Goal: Transaction & Acquisition: Purchase product/service

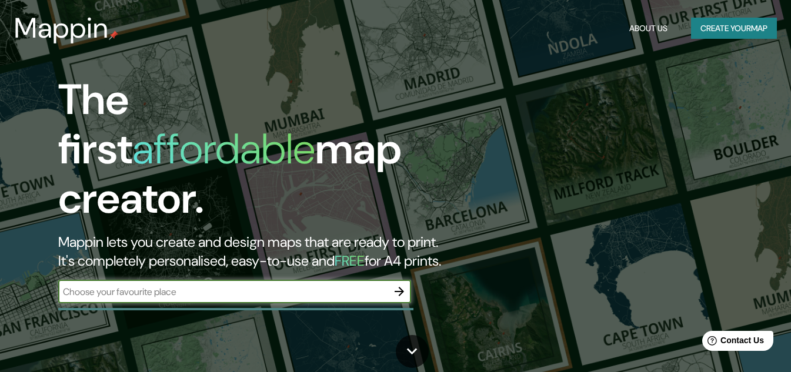
click at [726, 26] on button "Create your map" at bounding box center [734, 29] width 86 height 22
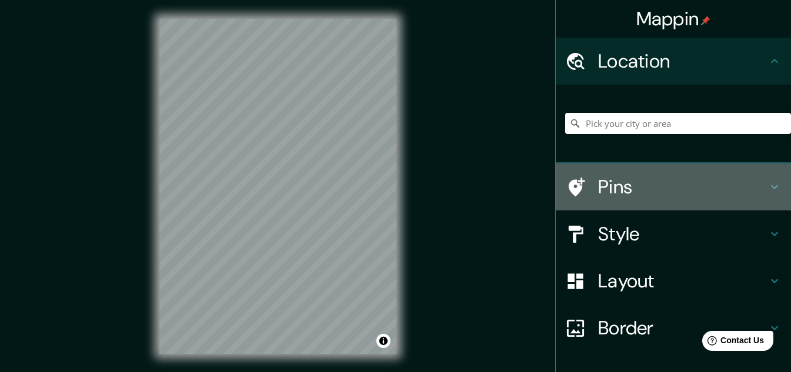
click at [614, 172] on div "Pins" at bounding box center [673, 187] width 235 height 47
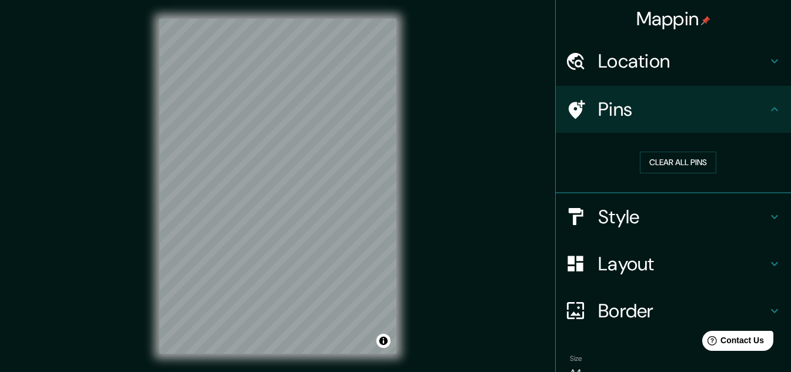
click at [615, 112] on h4 "Pins" at bounding box center [682, 110] width 169 height 24
click at [600, 60] on h4 "Location" at bounding box center [682, 61] width 169 height 24
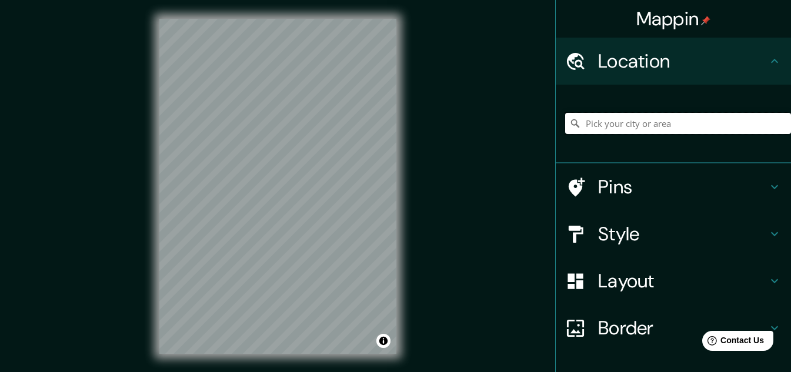
click at [602, 119] on input "Pick your city or area" at bounding box center [678, 123] width 226 height 21
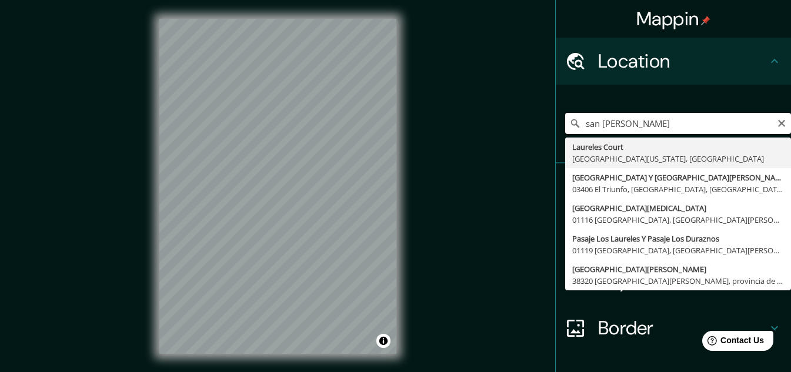
click at [765, 123] on input "san joaquin laureles" at bounding box center [678, 123] width 226 height 21
type input "san joaquin laureles"
click at [777, 122] on icon "Clear" at bounding box center [781, 123] width 9 height 9
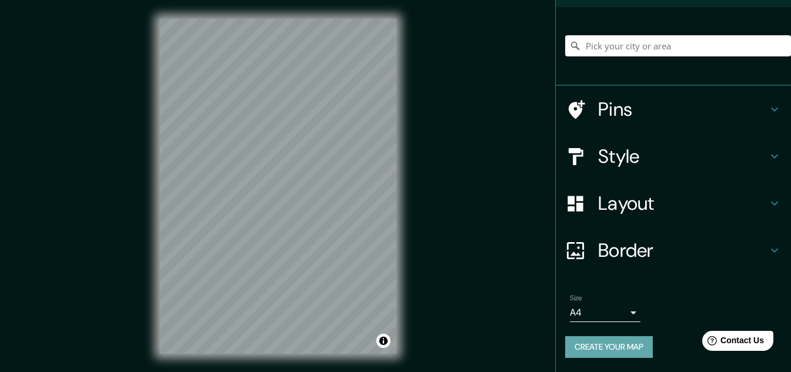
click at [615, 352] on button "Create your map" at bounding box center [609, 347] width 88 height 22
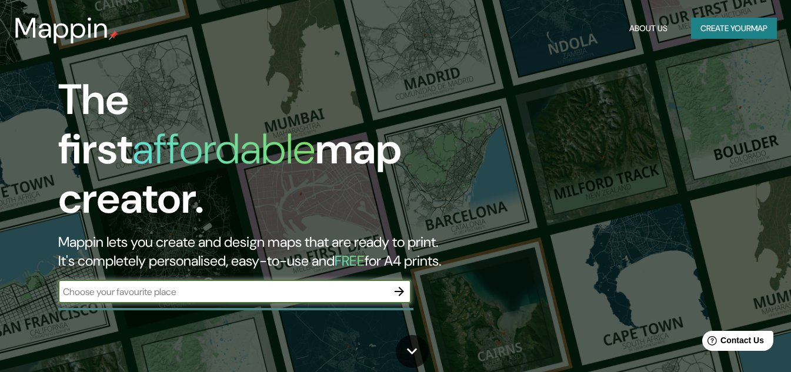
click at [751, 30] on button "Create your map" at bounding box center [734, 29] width 86 height 22
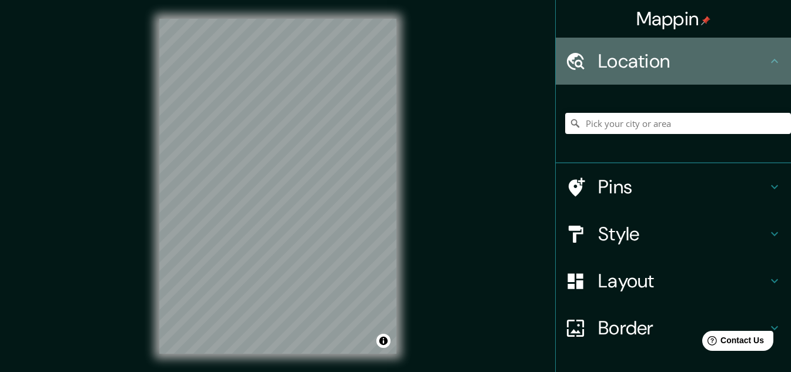
click at [695, 62] on h4 "Location" at bounding box center [682, 61] width 169 height 24
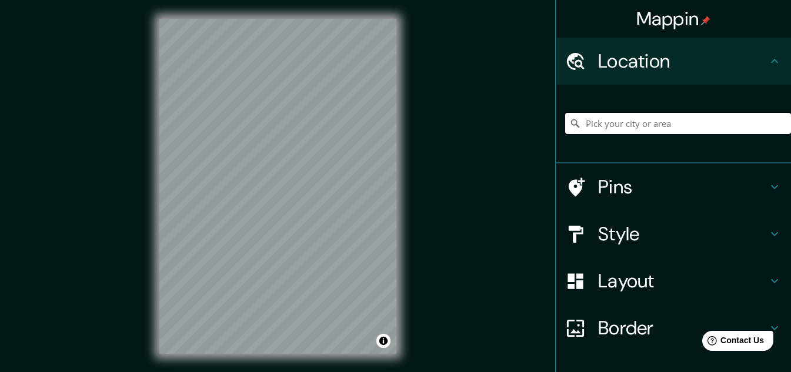
click at [668, 121] on input "Pick your city or area" at bounding box center [678, 123] width 226 height 21
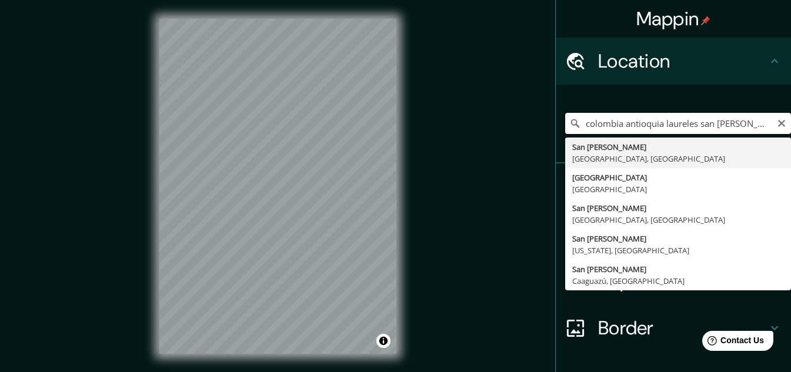
drag, startPoint x: 753, startPoint y: 120, endPoint x: 515, endPoint y: 136, distance: 238.8
click at [515, 136] on div "Mappin Location [GEOGRAPHIC_DATA] [GEOGRAPHIC_DATA] laureles [GEOGRAPHIC_DATA][…" at bounding box center [395, 196] width 791 height 392
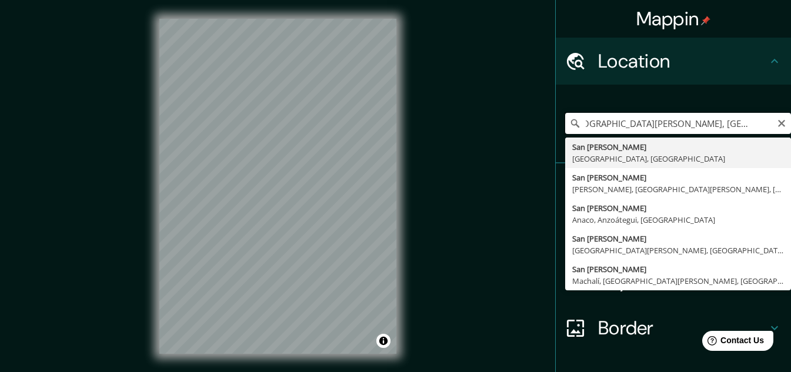
scroll to position [0, 25]
type input "[GEOGRAPHIC_DATA], [GEOGRAPHIC_DATA], [GEOGRAPHIC_DATA]"
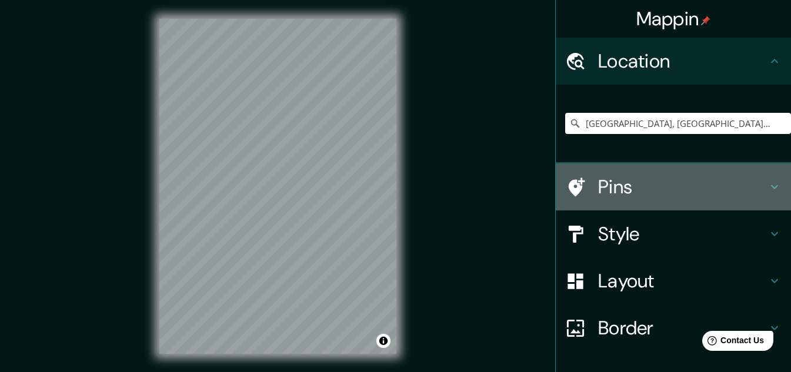
click at [647, 194] on h4 "Pins" at bounding box center [682, 187] width 169 height 24
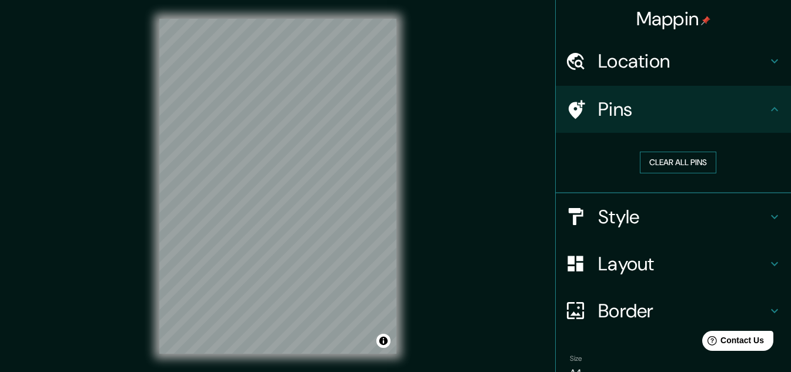
click at [651, 164] on button "Clear all pins" at bounding box center [678, 163] width 76 height 22
click at [659, 54] on h4 "Location" at bounding box center [682, 61] width 169 height 24
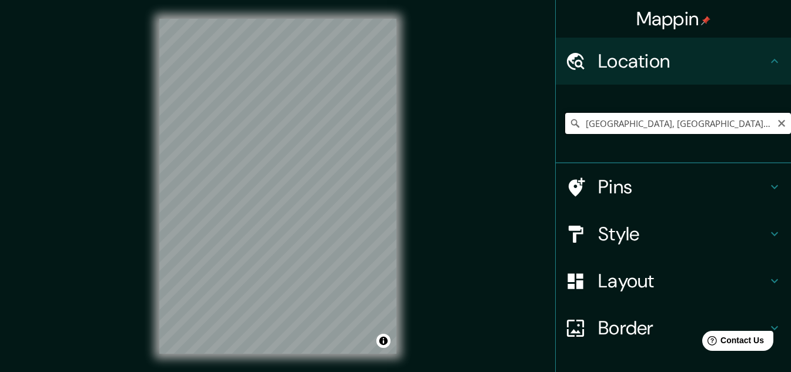
click at [605, 117] on input "[GEOGRAPHIC_DATA], [GEOGRAPHIC_DATA], [GEOGRAPHIC_DATA]" at bounding box center [678, 123] width 226 height 21
click at [718, 124] on input "[GEOGRAPHIC_DATA], [GEOGRAPHIC_DATA], [GEOGRAPHIC_DATA]" at bounding box center [678, 123] width 226 height 21
click at [651, 114] on input "[GEOGRAPHIC_DATA], [GEOGRAPHIC_DATA], [GEOGRAPHIC_DATA]" at bounding box center [678, 123] width 226 height 21
click at [575, 122] on input "[GEOGRAPHIC_DATA], [GEOGRAPHIC_DATA], [GEOGRAPHIC_DATA]" at bounding box center [678, 123] width 226 height 21
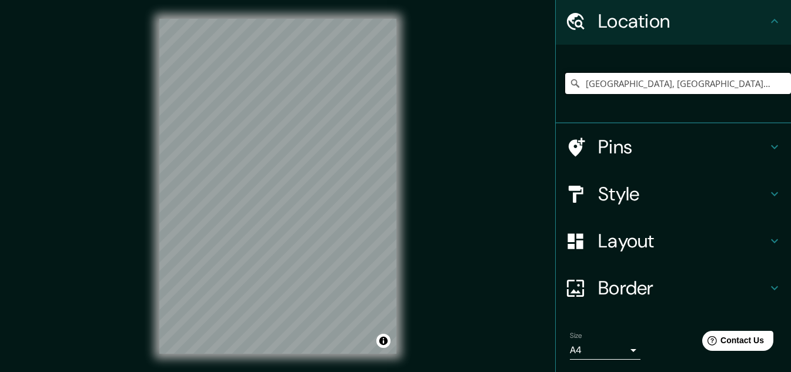
scroll to position [78, 0]
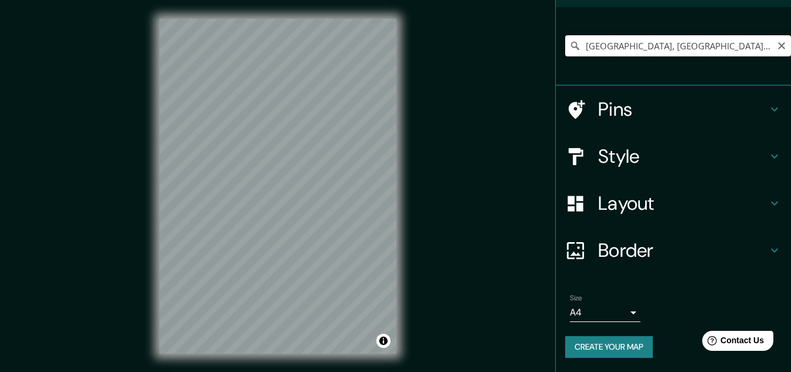
click at [670, 44] on input "[GEOGRAPHIC_DATA], [GEOGRAPHIC_DATA], [GEOGRAPHIC_DATA]" at bounding box center [678, 45] width 226 height 21
click at [571, 45] on icon at bounding box center [575, 46] width 8 height 8
click at [569, 43] on icon at bounding box center [575, 46] width 12 height 12
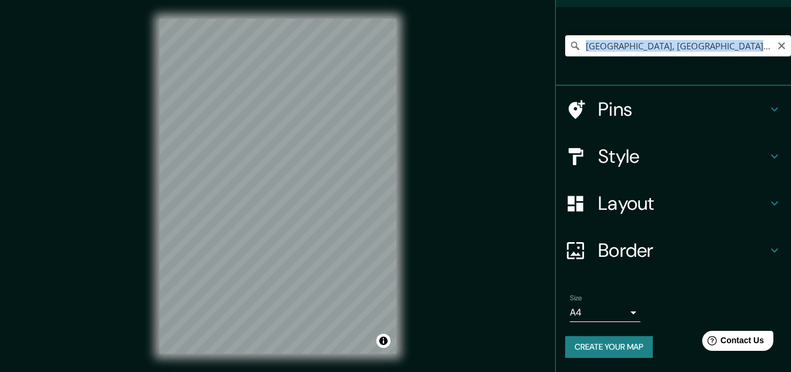
click at [569, 43] on icon at bounding box center [575, 46] width 12 height 12
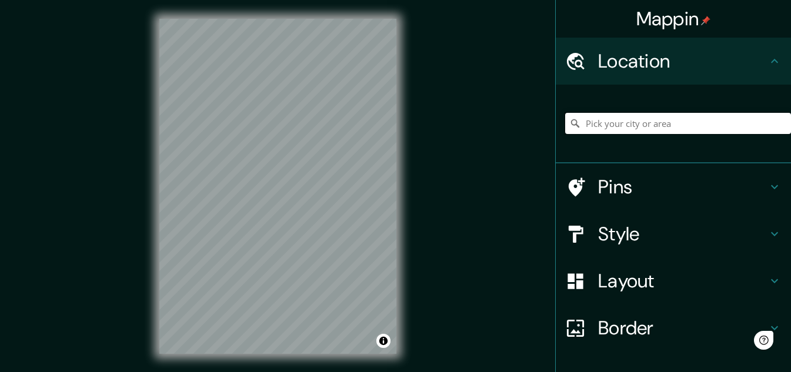
click at [669, 121] on input "Pick your city or area" at bounding box center [678, 123] width 226 height 21
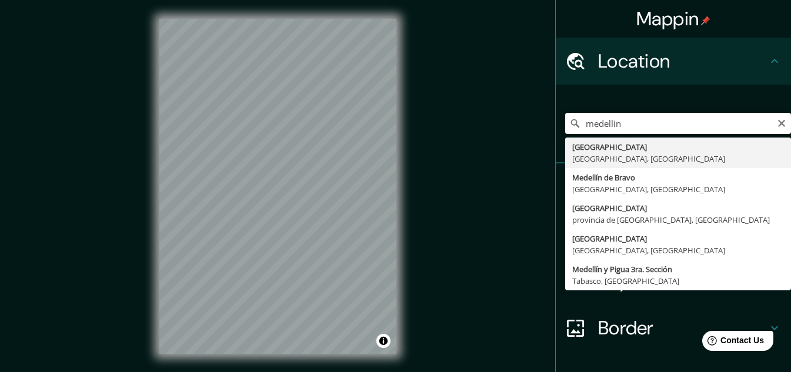
type input "[GEOGRAPHIC_DATA], [GEOGRAPHIC_DATA], [GEOGRAPHIC_DATA]"
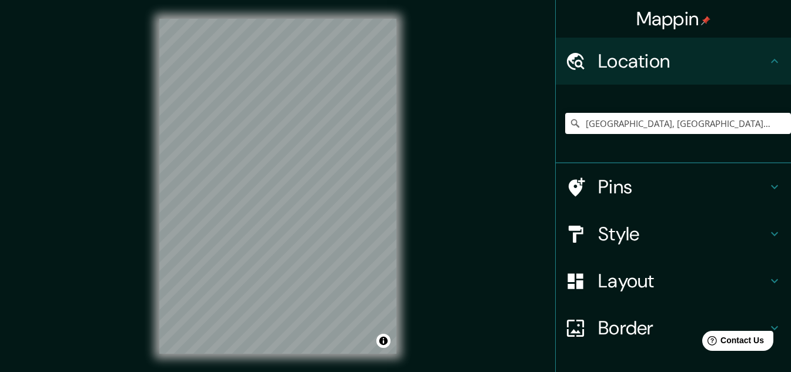
click at [621, 266] on div "Layout" at bounding box center [673, 281] width 235 height 47
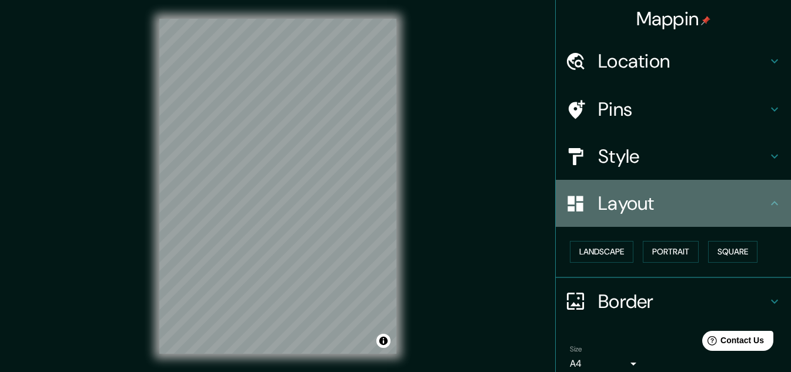
click at [634, 215] on h4 "Layout" at bounding box center [682, 204] width 169 height 24
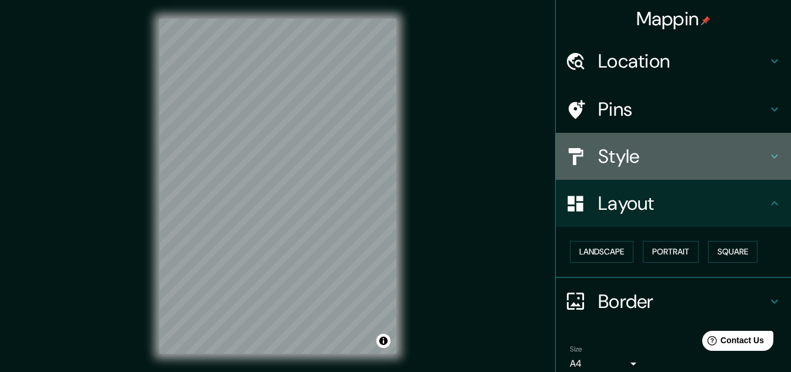
click at [622, 162] on h4 "Style" at bounding box center [682, 157] width 169 height 24
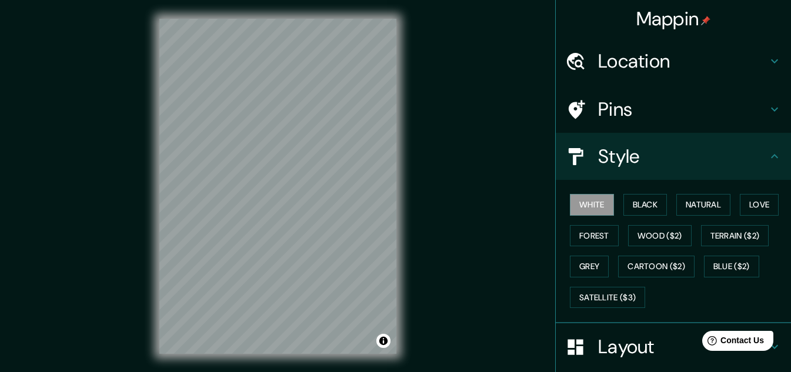
click at [622, 162] on h4 "Style" at bounding box center [682, 157] width 169 height 24
click at [645, 209] on button "Black" at bounding box center [646, 205] width 44 height 22
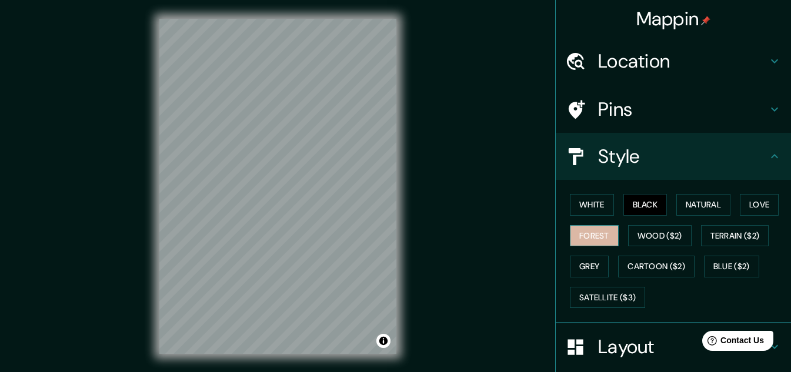
click at [570, 238] on button "Forest" at bounding box center [594, 236] width 49 height 22
click at [646, 234] on button "Wood ($2)" at bounding box center [660, 236] width 64 height 22
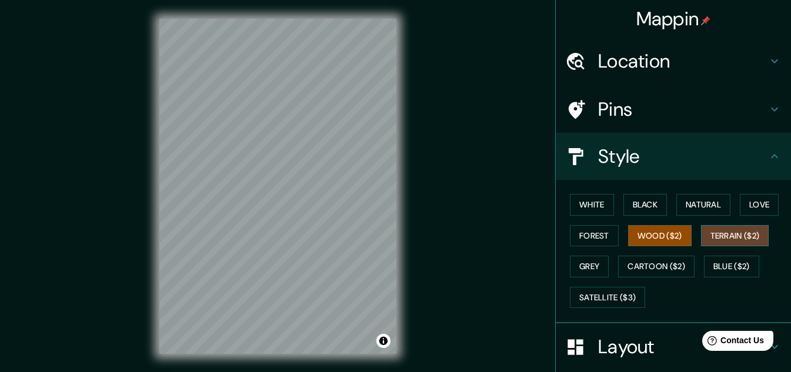
click at [726, 229] on button "Terrain ($2)" at bounding box center [735, 236] width 68 height 22
click at [598, 269] on button "Grey" at bounding box center [589, 267] width 39 height 22
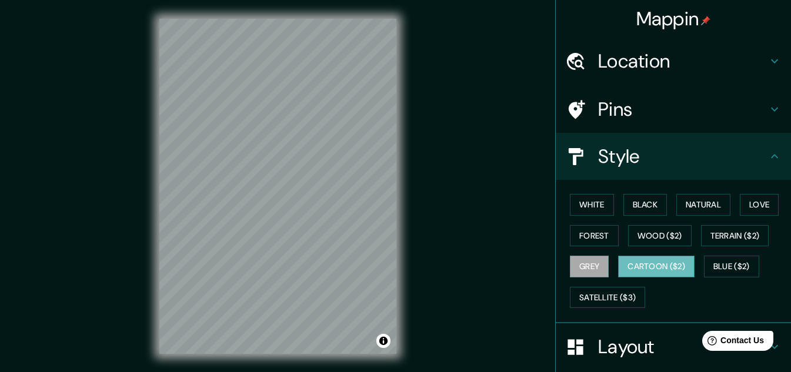
click at [677, 259] on button "Cartoon ($2)" at bounding box center [656, 267] width 76 height 22
click at [731, 265] on button "Blue ($2)" at bounding box center [731, 267] width 55 height 22
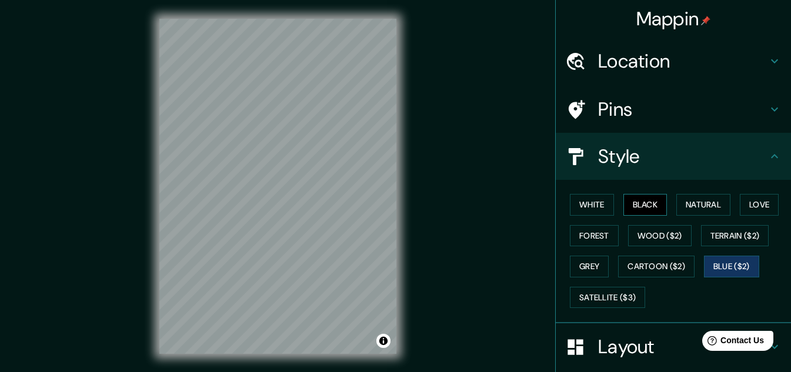
click at [652, 211] on button "Black" at bounding box center [646, 205] width 44 height 22
click at [606, 336] on h4 "Layout" at bounding box center [682, 347] width 169 height 24
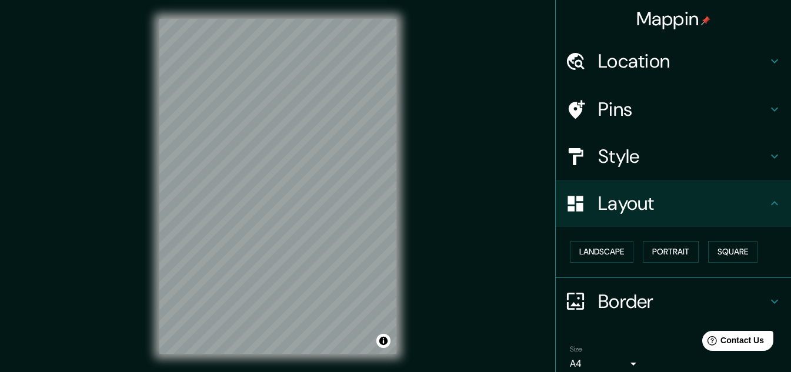
click at [612, 302] on h4 "Border" at bounding box center [682, 302] width 169 height 24
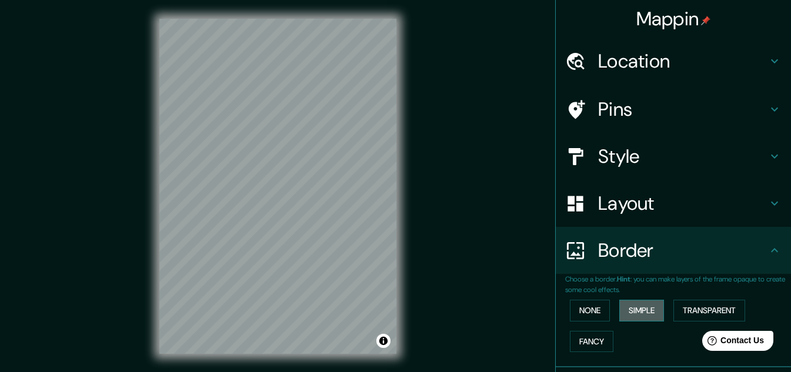
click at [629, 307] on button "Simple" at bounding box center [641, 311] width 45 height 22
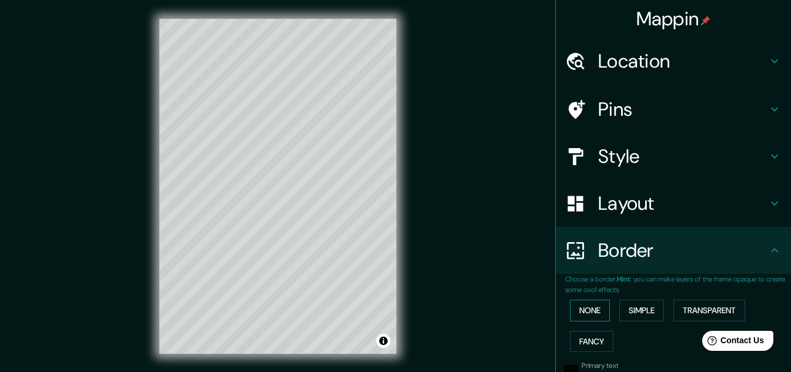
click at [599, 310] on button "None" at bounding box center [590, 311] width 40 height 22
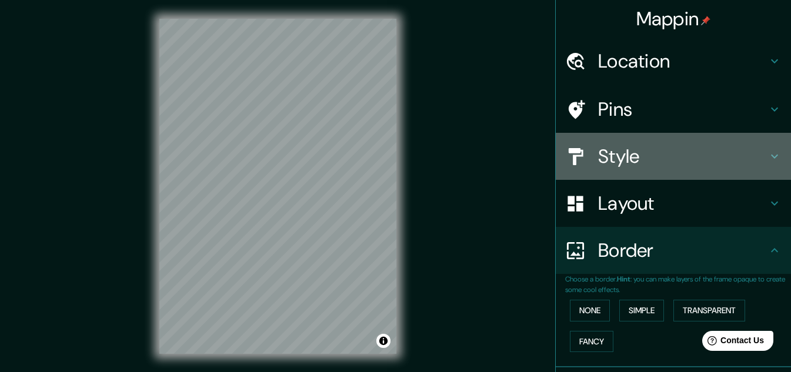
click at [608, 175] on div "Style" at bounding box center [673, 156] width 235 height 47
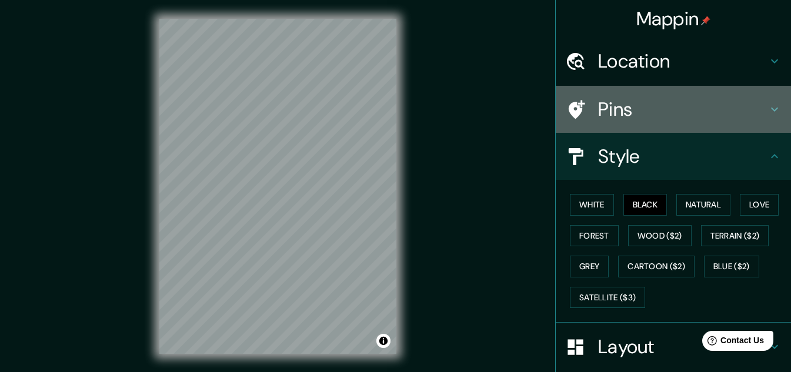
click at [659, 125] on div "Pins" at bounding box center [673, 109] width 235 height 47
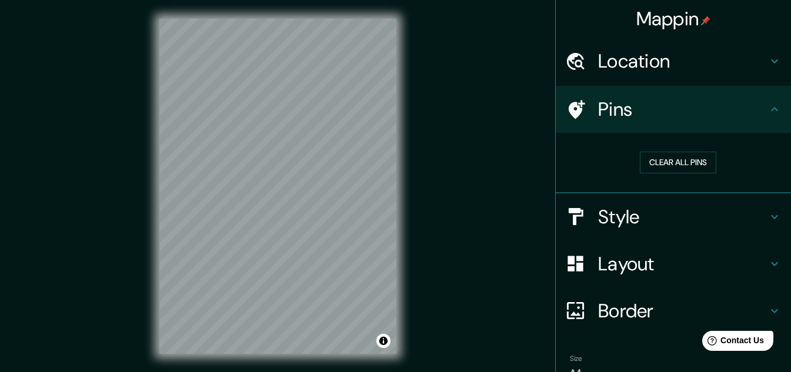
click at [649, 119] on h4 "Pins" at bounding box center [682, 110] width 169 height 24
